Goal: Transaction & Acquisition: Purchase product/service

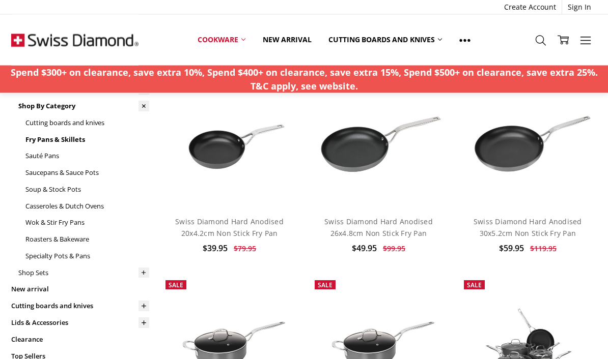
scroll to position [95, 0]
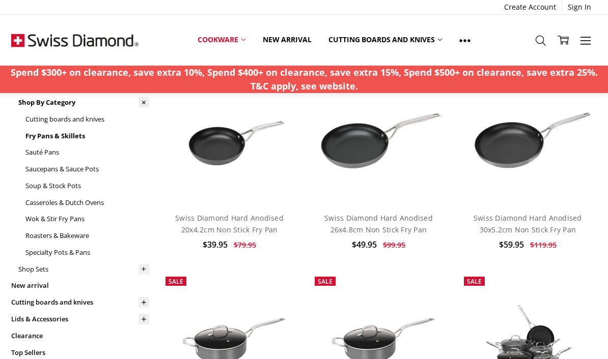
click at [552, 222] on link "Swiss Diamond Hard Anodised 30x5.2cm Non Stick Fry Pan" at bounding box center [527, 223] width 108 height 21
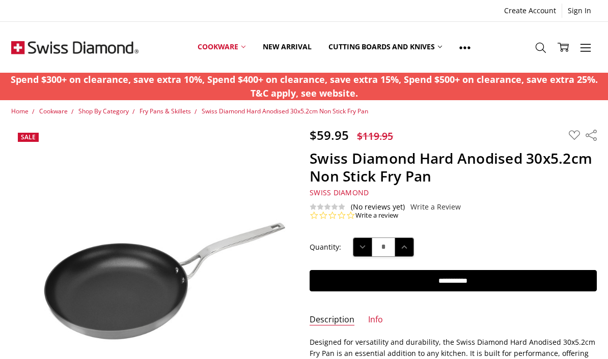
click at [48, 47] on img at bounding box center [74, 47] width 127 height 51
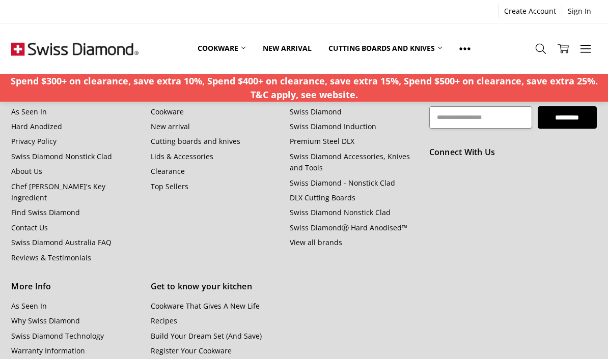
scroll to position [1167, 0]
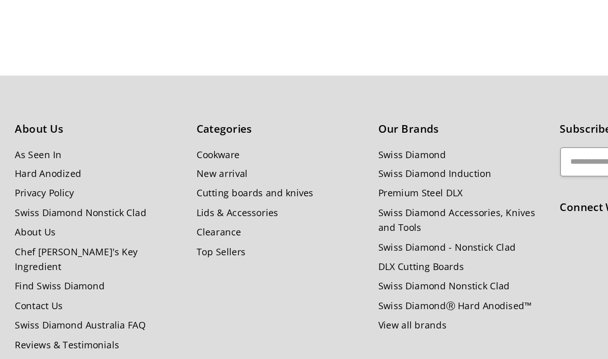
click at [36, 189] on link "About Us" at bounding box center [26, 194] width 31 height 10
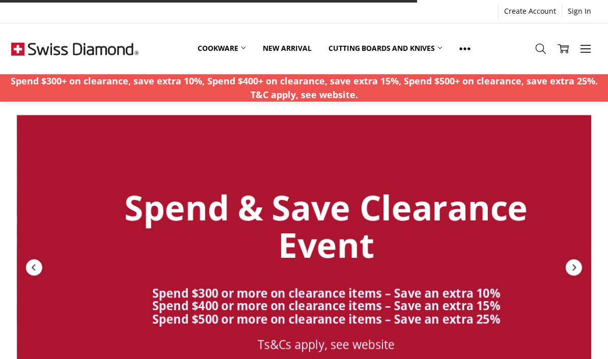
scroll to position [1132, 0]
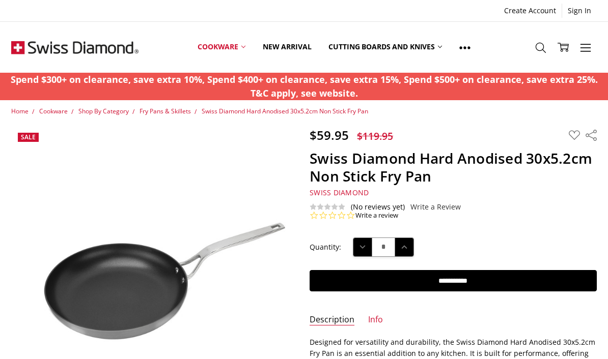
scroll to position [3, 0]
